Goal: Information Seeking & Learning: Learn about a topic

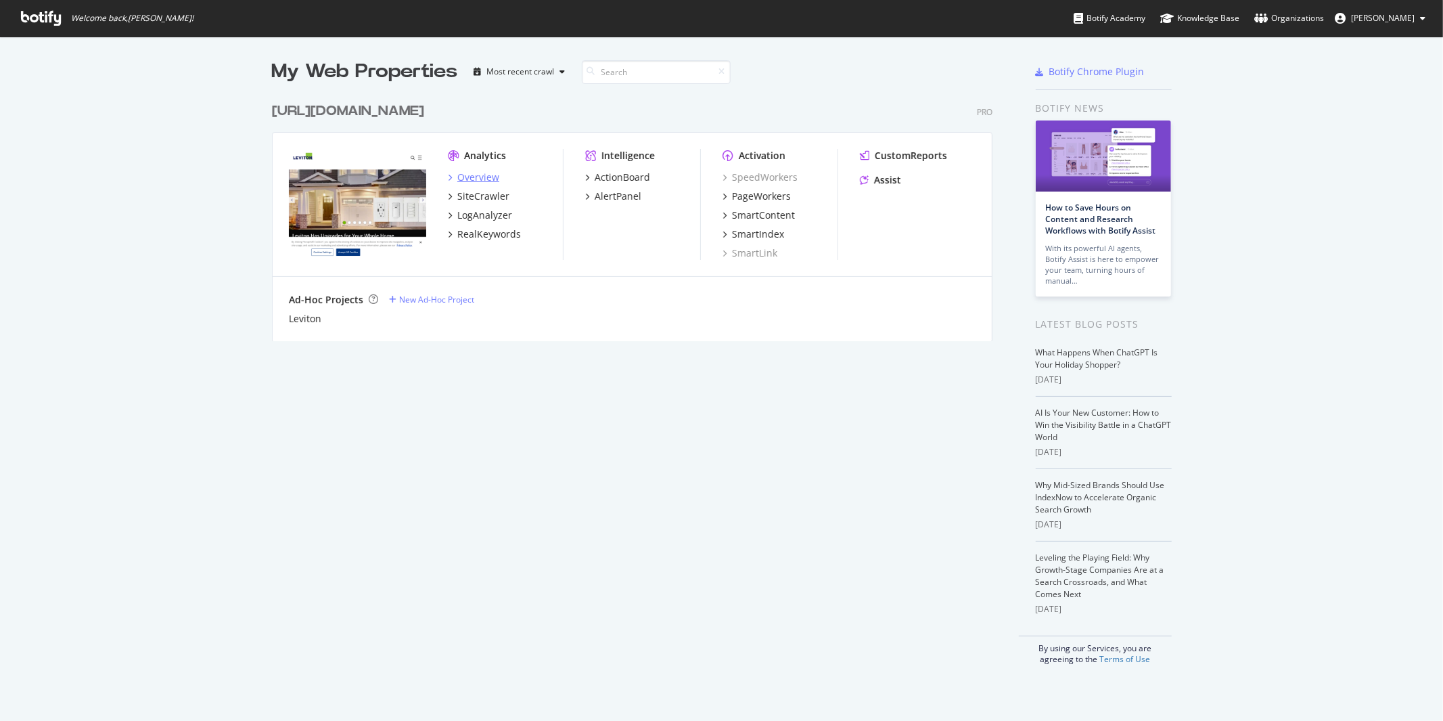
scroll to position [709, 1421]
click at [466, 212] on div "LogAnalyzer" at bounding box center [484, 215] width 55 height 14
